Goal: Task Accomplishment & Management: Use online tool/utility

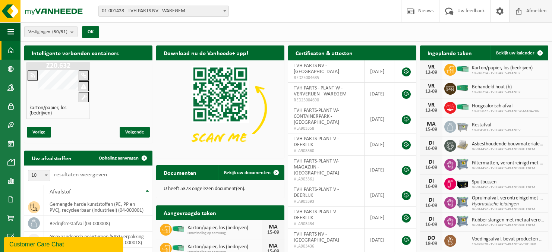
drag, startPoint x: 540, startPoint y: 51, endPoint x: 510, endPoint y: 1, distance: 58.5
click at [540, 51] on span at bounding box center [540, 53] width 15 height 15
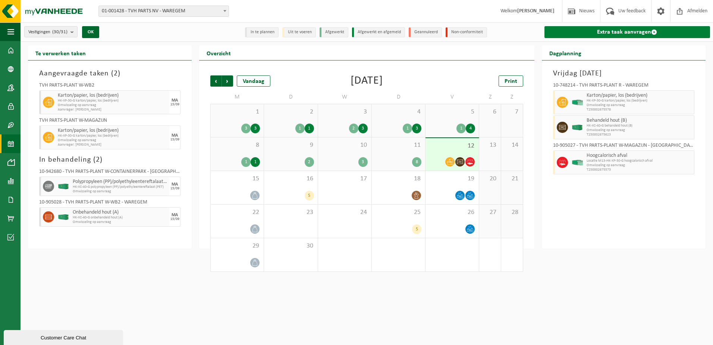
click at [552, 30] on span at bounding box center [654, 32] width 6 height 6
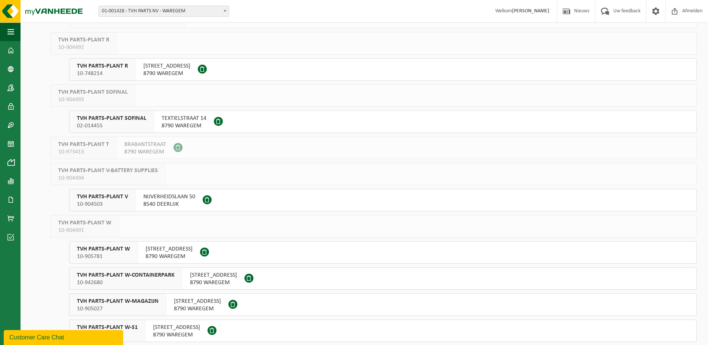
scroll to position [538, 0]
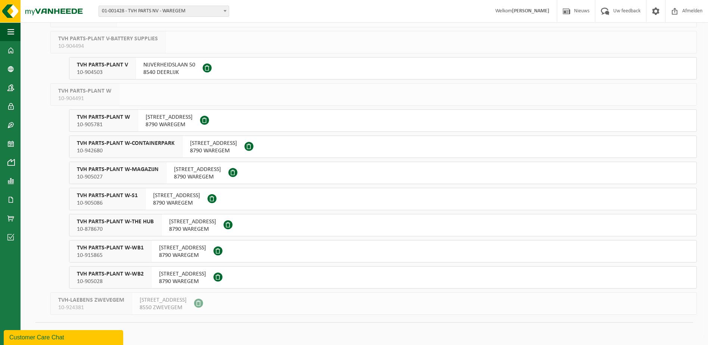
click at [131, 280] on span "10-905028" at bounding box center [110, 280] width 67 height 7
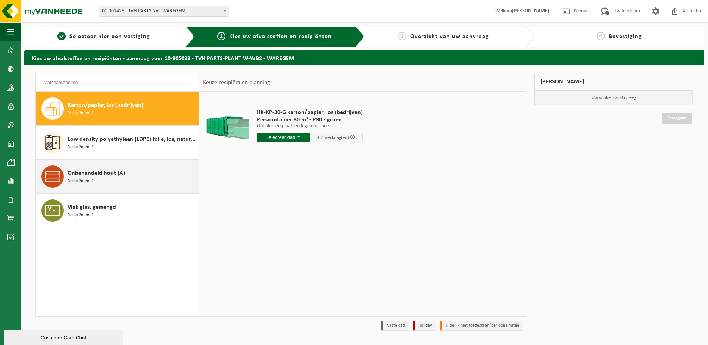
click at [84, 173] on span "Onbehandeld hout (A)" at bounding box center [96, 173] width 57 height 9
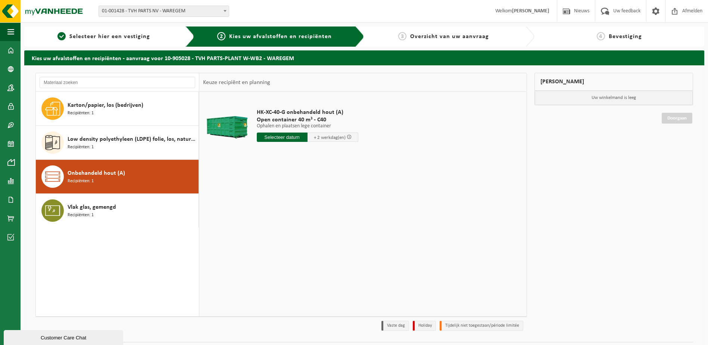
click at [290, 138] on input "text" at bounding box center [282, 136] width 51 height 9
click at [430, 270] on div "HK-XC-40-G onbehandeld hout (A) Open container 40 m³ - C40 Ophalen en plaatsen …" at bounding box center [362, 204] width 327 height 224
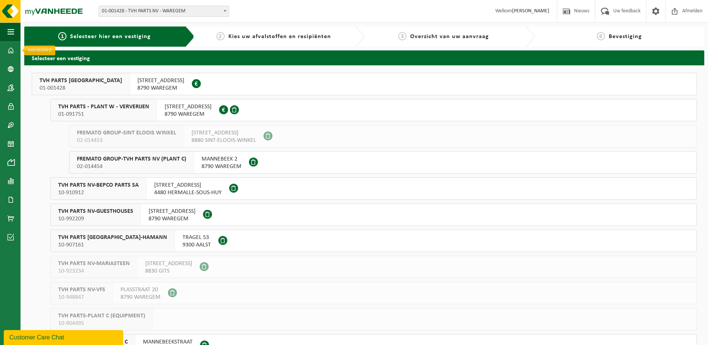
drag, startPoint x: 9, startPoint y: 49, endPoint x: 30, endPoint y: 50, distance: 21.3
click at [9, 49] on span at bounding box center [10, 50] width 7 height 19
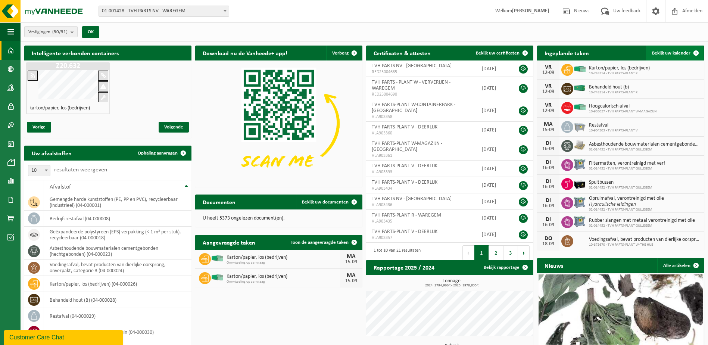
click at [686, 51] on span "Bekijk uw kalender" at bounding box center [671, 53] width 38 height 5
click at [696, 52] on span at bounding box center [695, 53] width 15 height 15
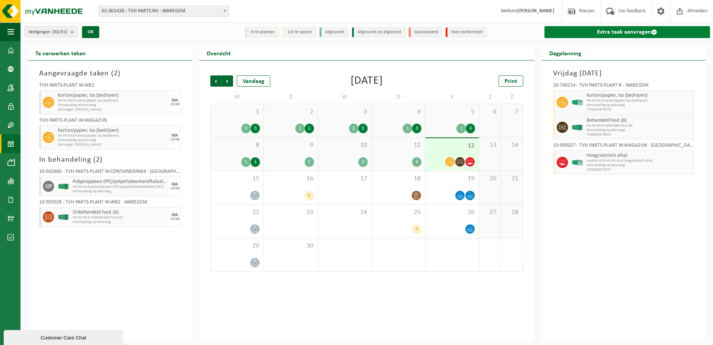
click at [655, 31] on span at bounding box center [654, 32] width 6 height 6
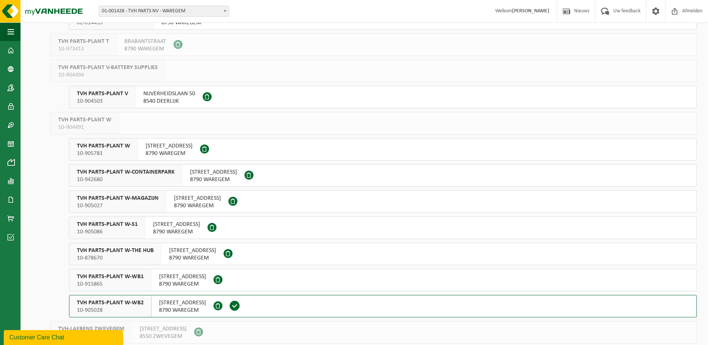
scroll to position [522, 0]
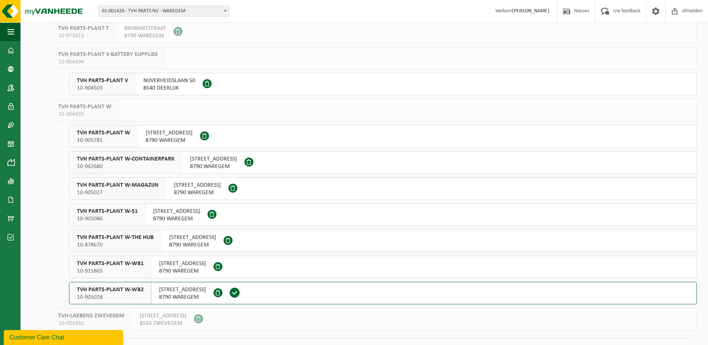
click at [117, 292] on span "TVH PARTS-PLANT W-WB2" at bounding box center [110, 289] width 67 height 7
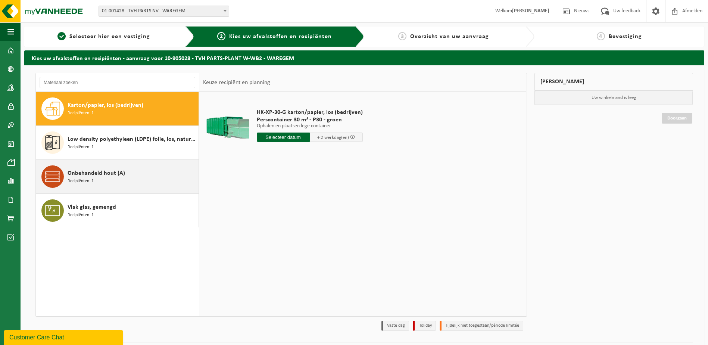
click at [92, 176] on span "Onbehandeld hout (A)" at bounding box center [96, 173] width 57 height 9
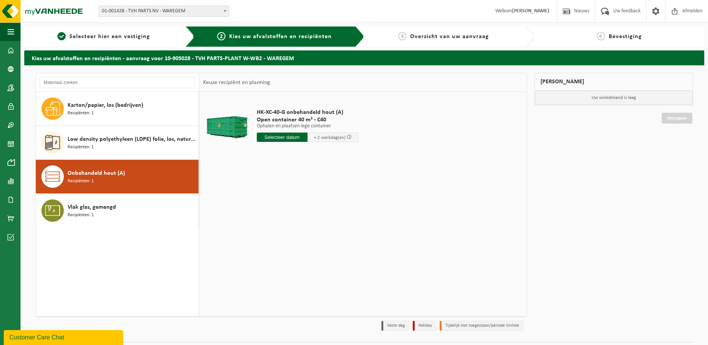
click at [286, 137] on input "text" at bounding box center [282, 136] width 51 height 9
click at [278, 202] on div "16" at bounding box center [276, 203] width 13 height 12
type input "Van 2025-09-16"
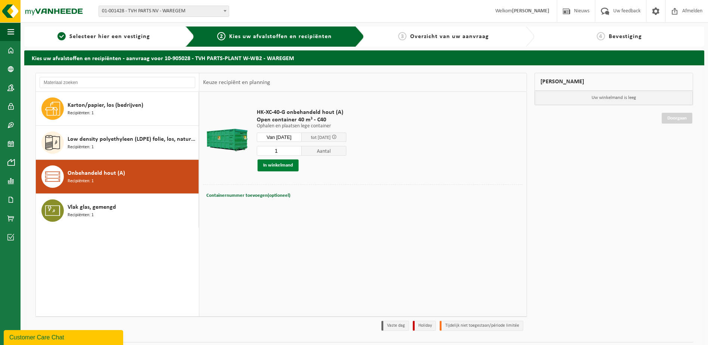
click at [280, 165] on button "In winkelmand" at bounding box center [277, 165] width 41 height 12
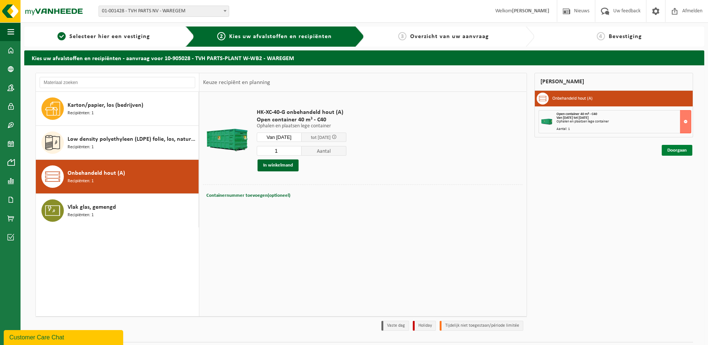
click at [672, 149] on link "Doorgaan" at bounding box center [676, 150] width 31 height 11
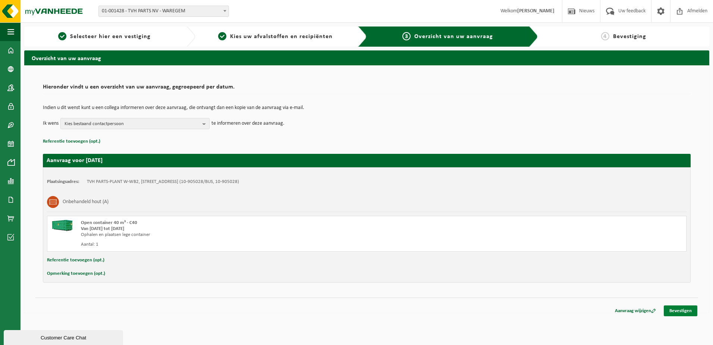
click at [687, 308] on link "Bevestigen" at bounding box center [681, 310] width 34 height 11
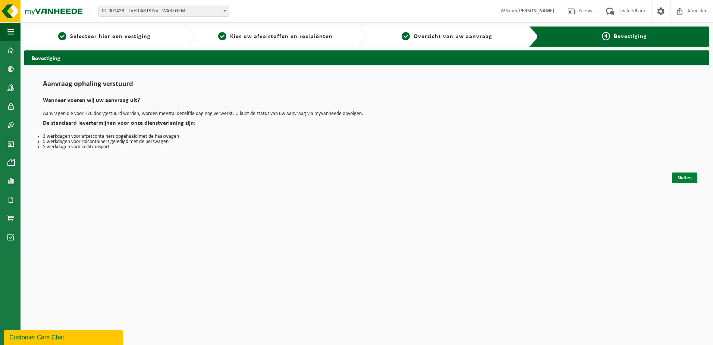
click at [686, 181] on link "Sluiten" at bounding box center [684, 177] width 25 height 11
